Goal: Navigation & Orientation: Find specific page/section

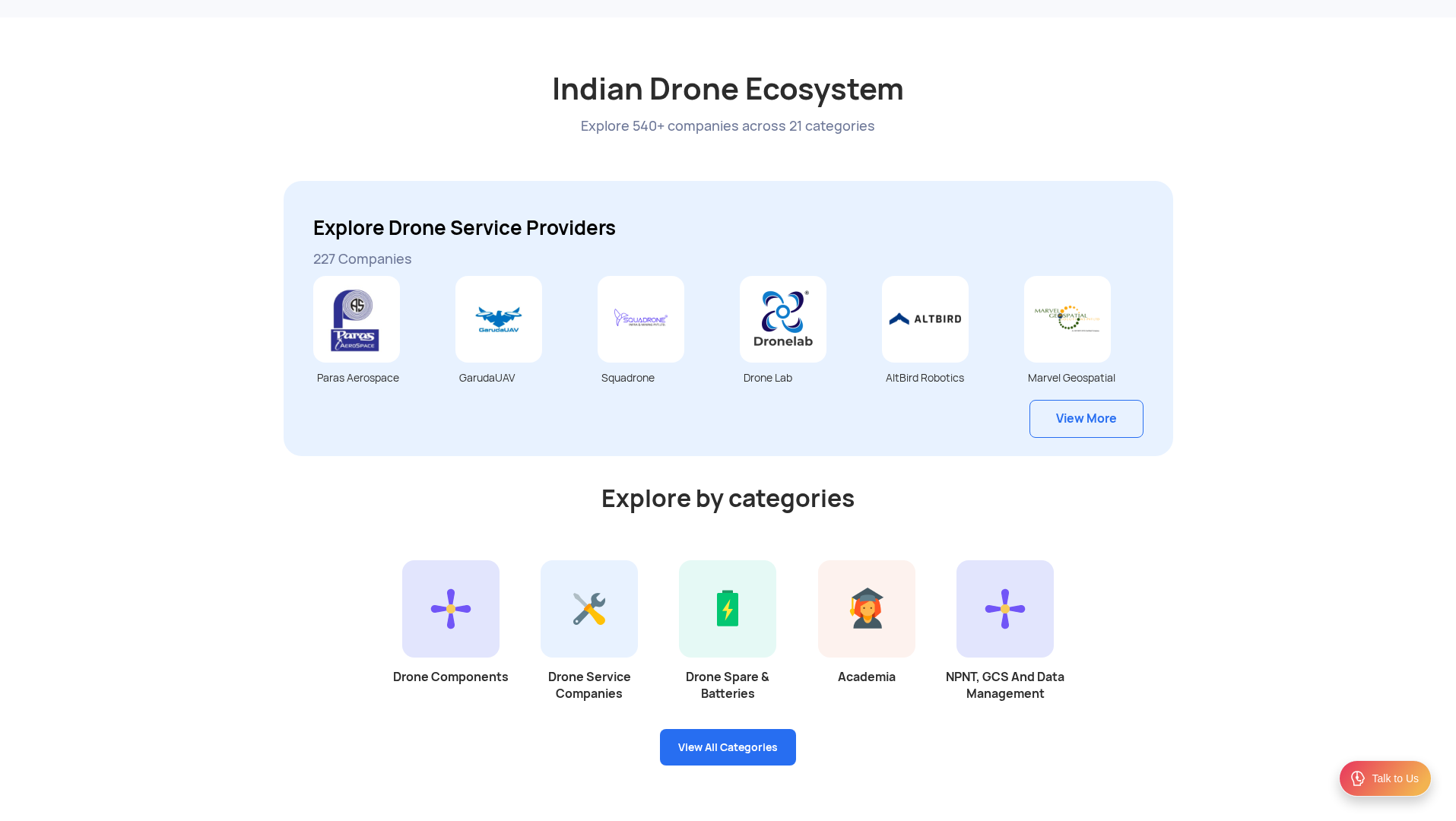
scroll to position [4007, 0]
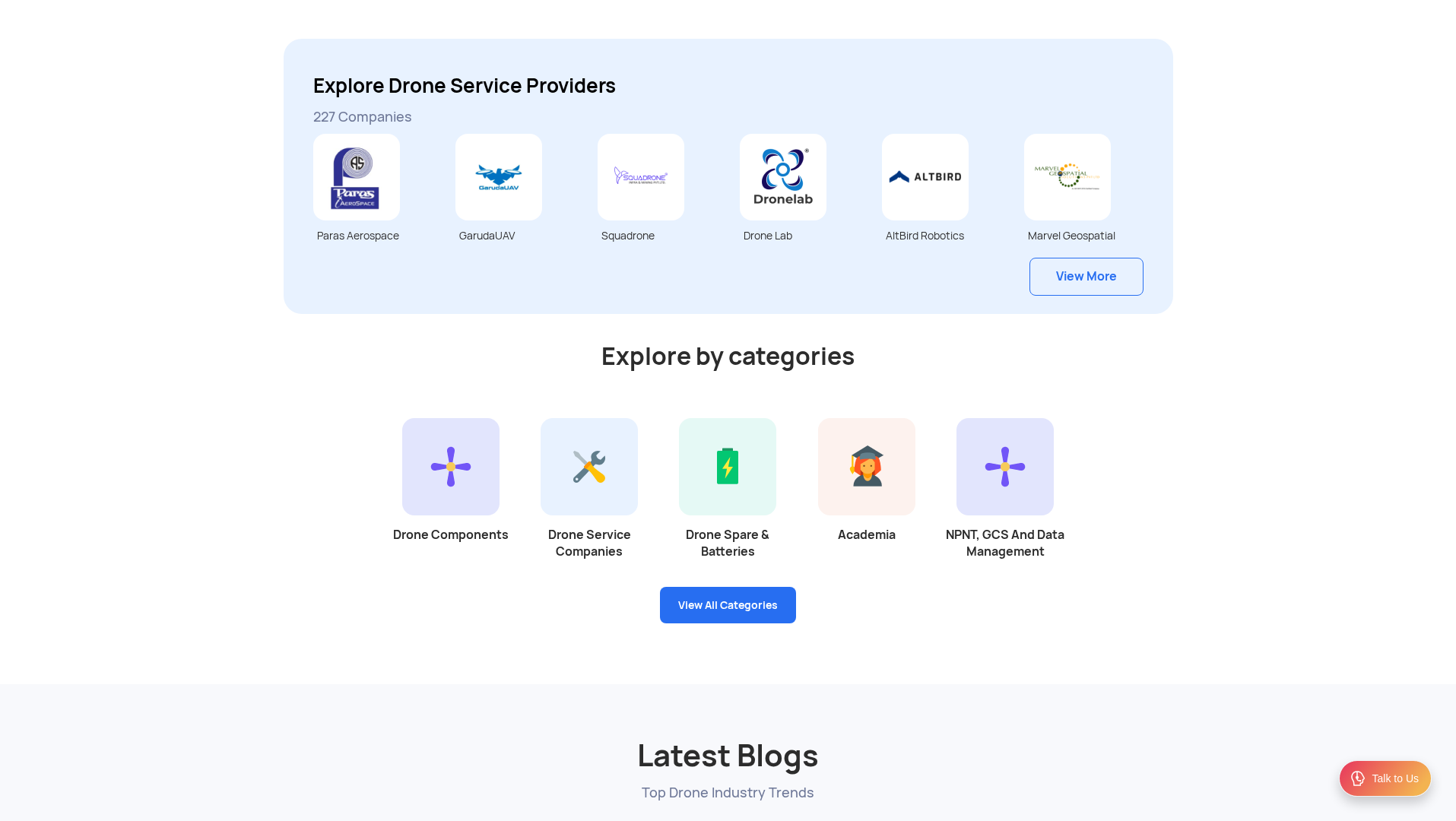
click at [1064, 278] on link "View More" at bounding box center [1086, 276] width 114 height 38
